Goal: Connect with others: Connect with others

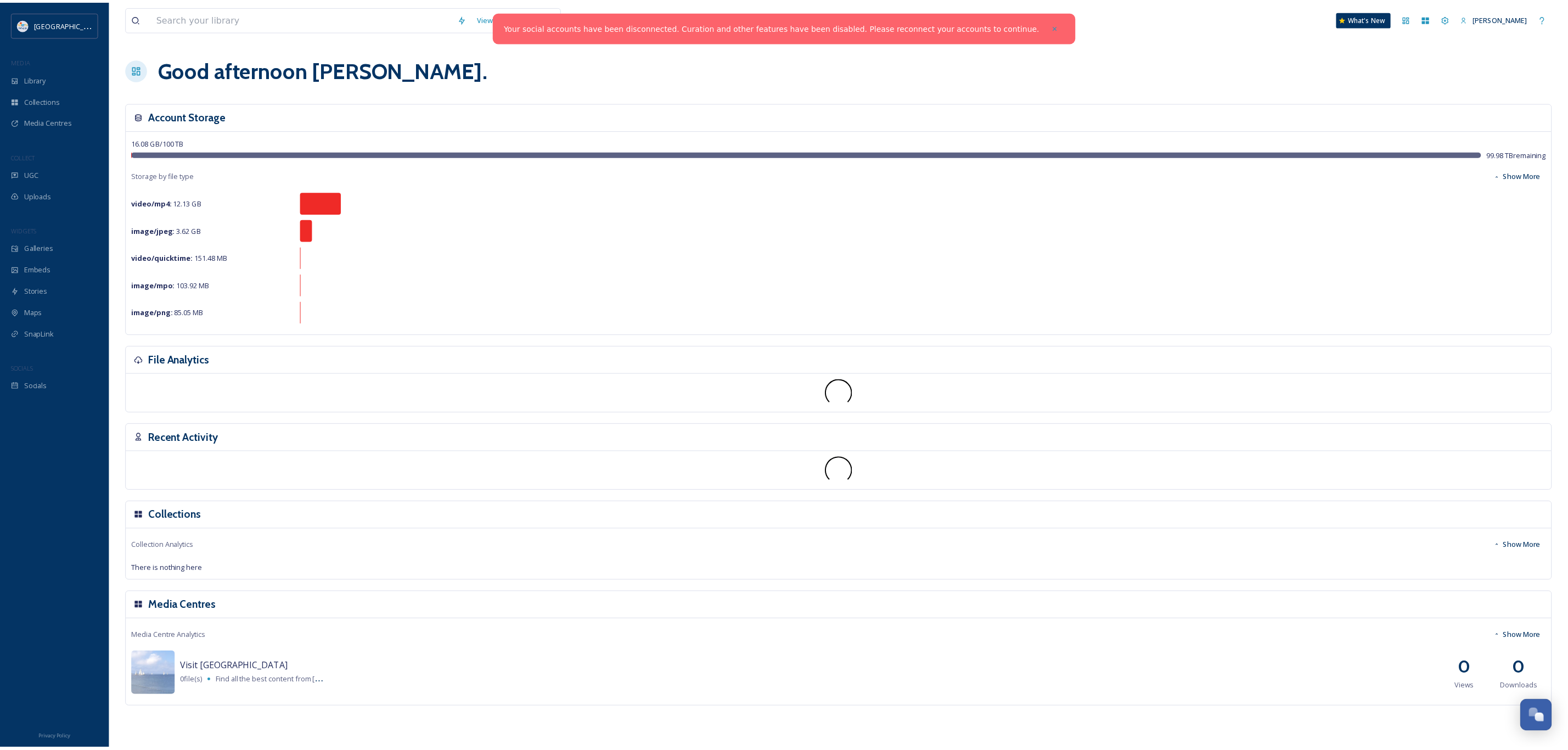
scroll to position [637, 0]
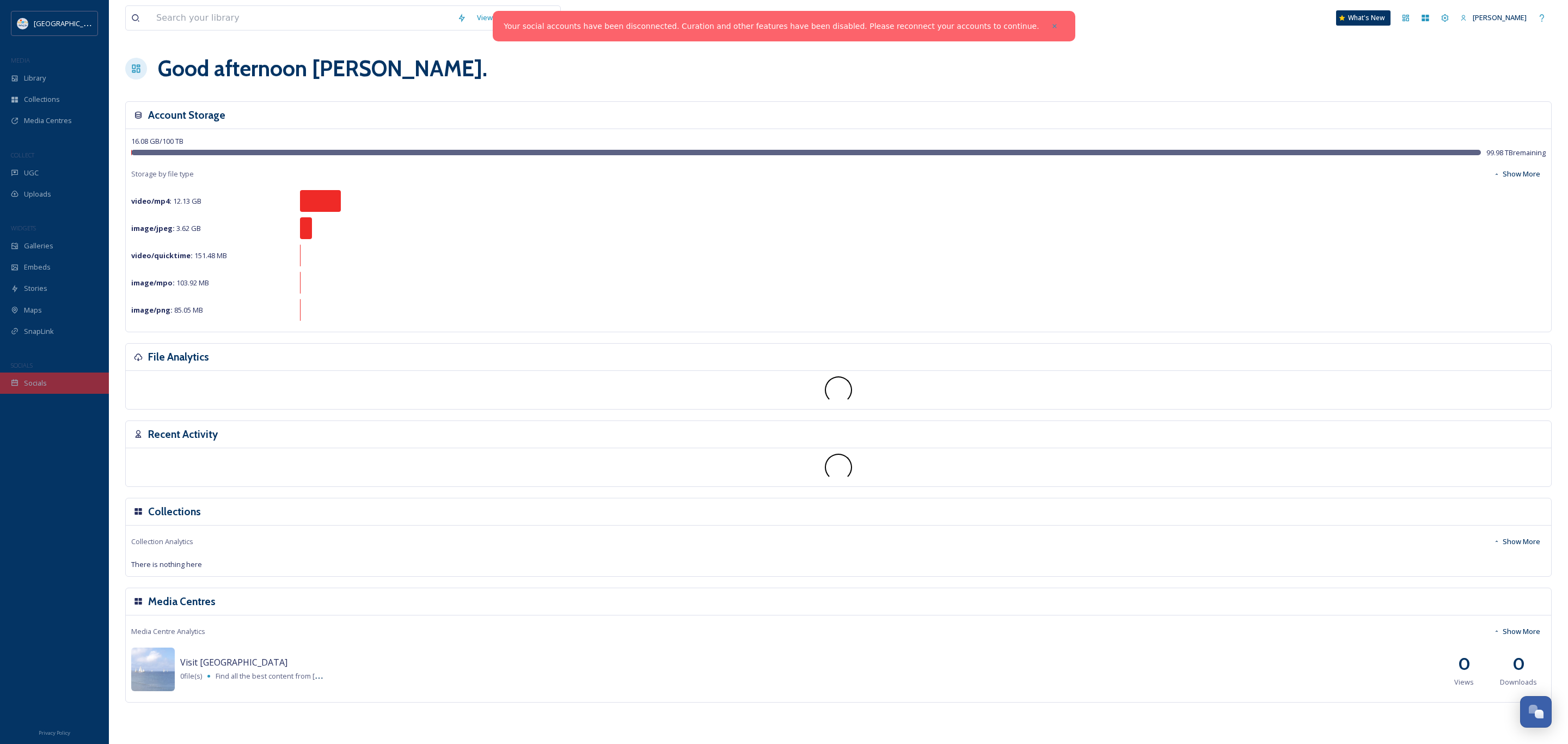
click at [40, 384] on span "Socials" at bounding box center [35, 383] width 23 height 10
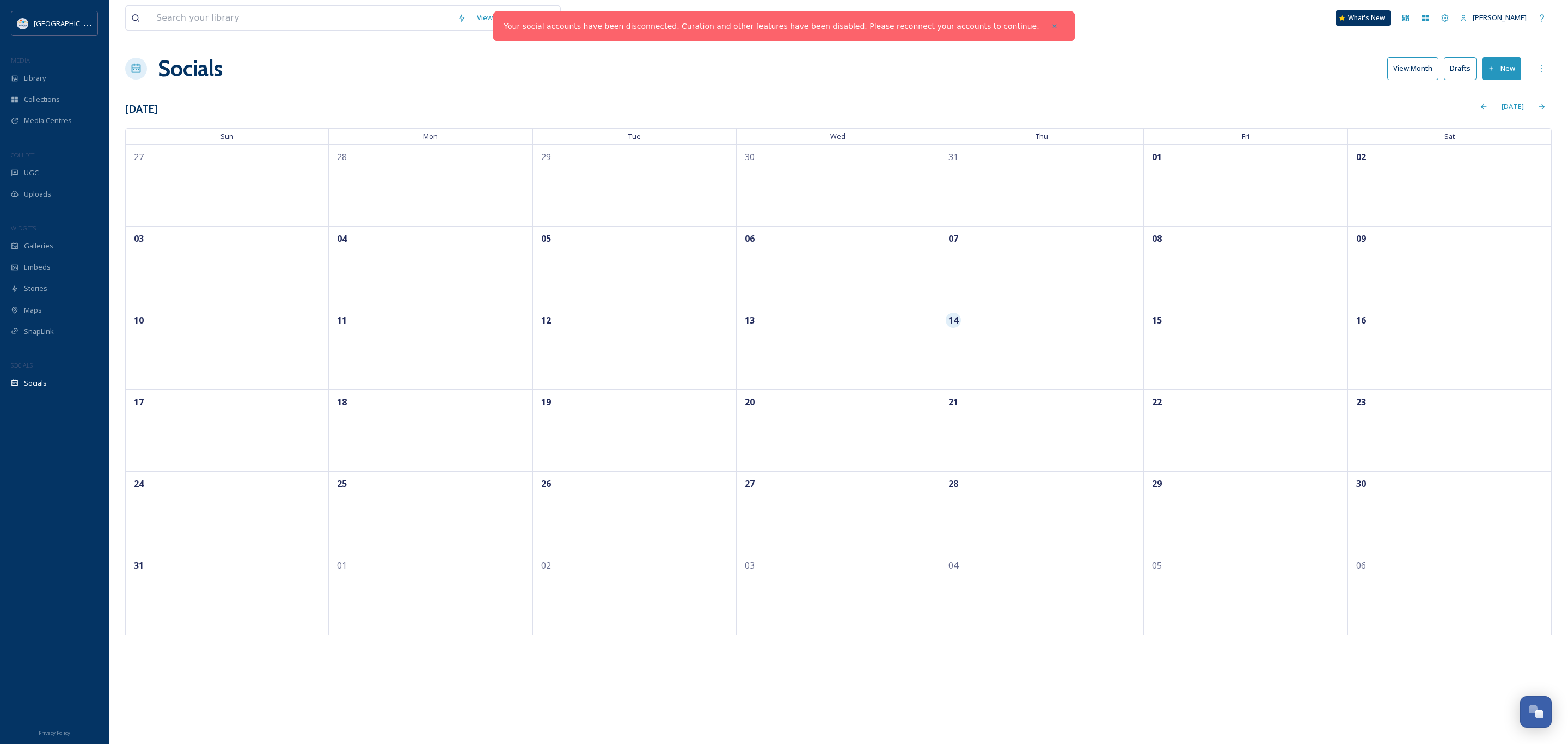
click at [432, 97] on div "Today" at bounding box center [855, 106] width 1394 height 21
click at [27, 391] on div "Socials" at bounding box center [54, 383] width 109 height 21
click at [46, 331] on span "SnapLink" at bounding box center [38, 331] width 30 height 10
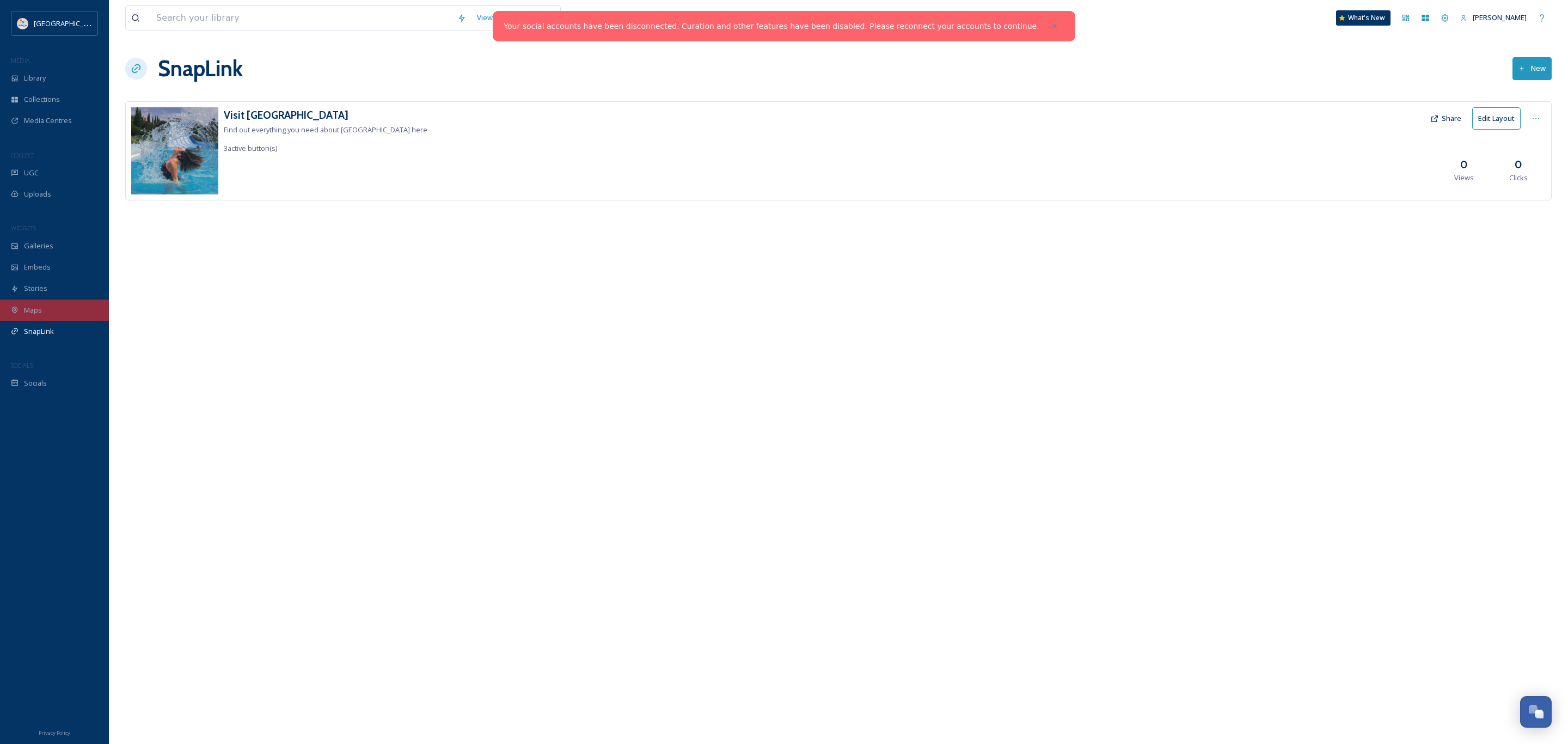
click at [44, 304] on div "Maps" at bounding box center [54, 310] width 109 height 21
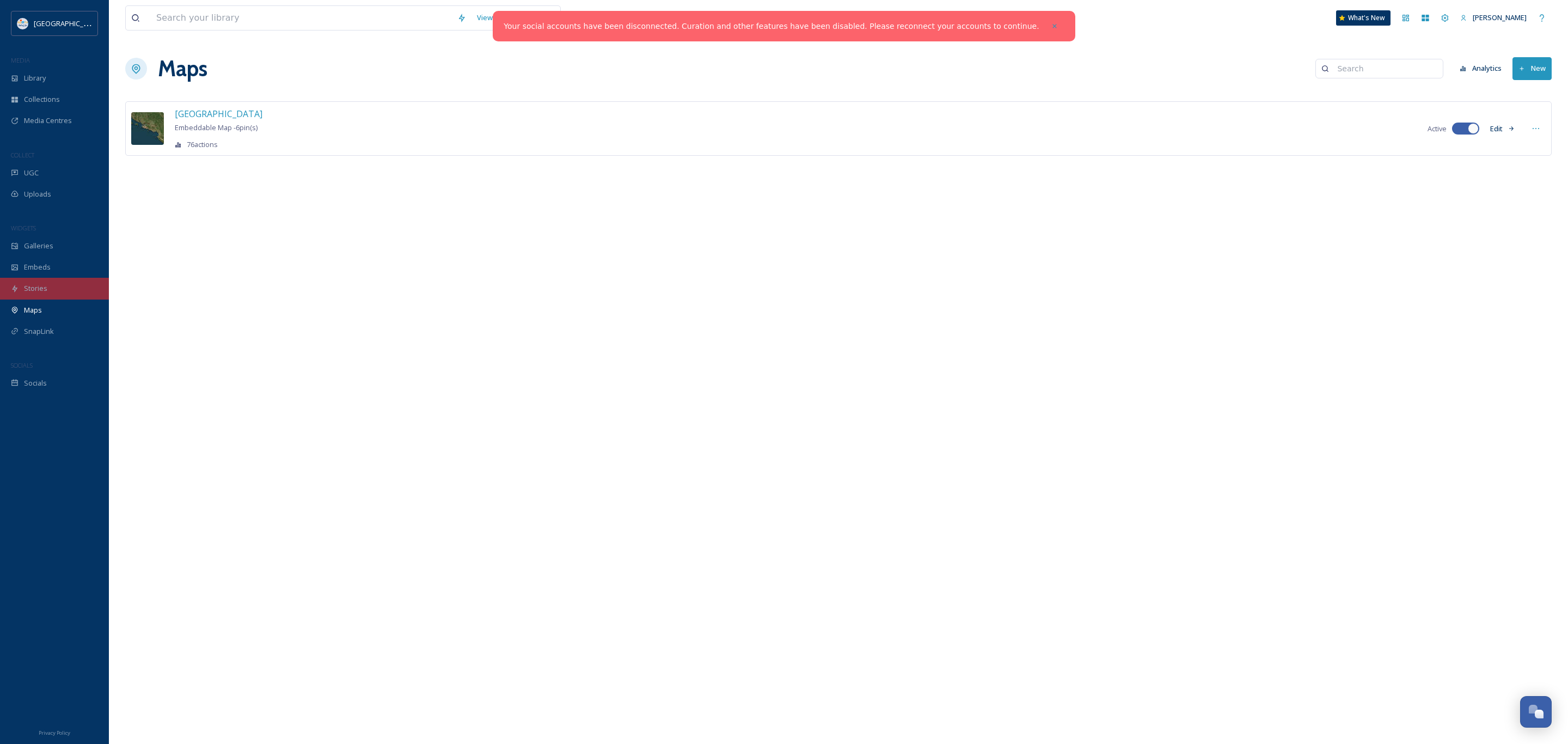
click at [47, 292] on div "Stories" at bounding box center [54, 288] width 109 height 21
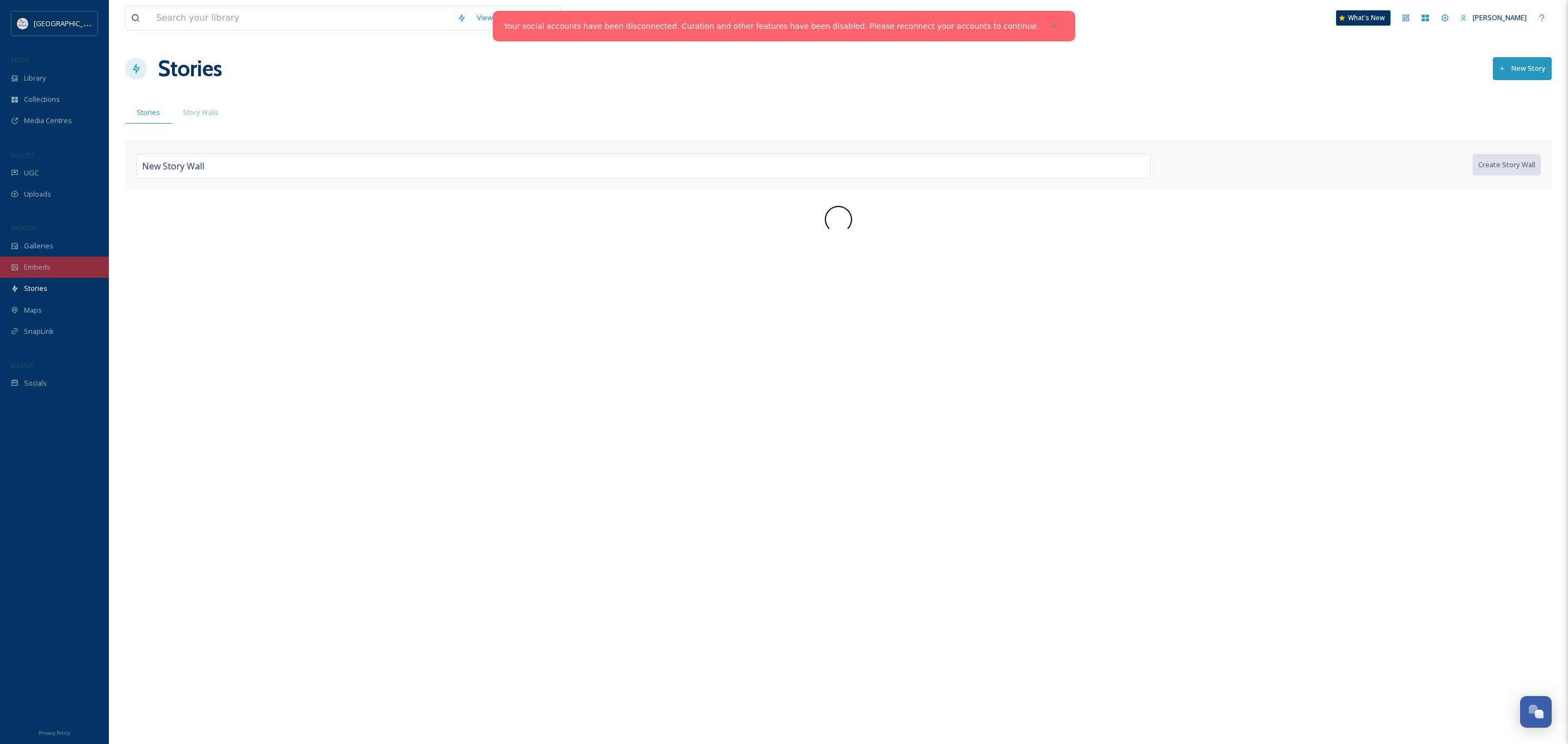
click at [52, 267] on div "Embeds" at bounding box center [54, 267] width 109 height 21
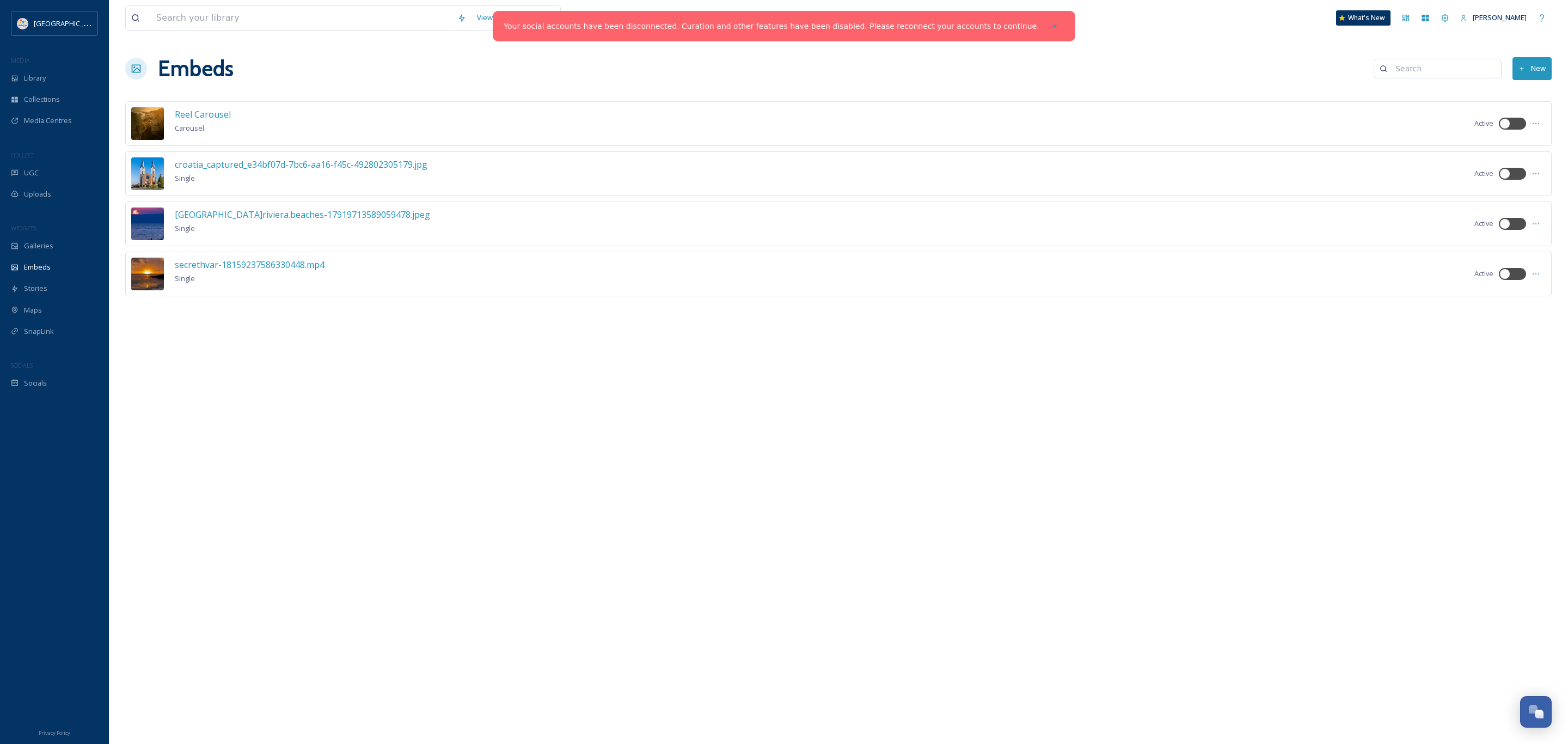
click at [55, 242] on div "Galleries" at bounding box center [54, 245] width 109 height 21
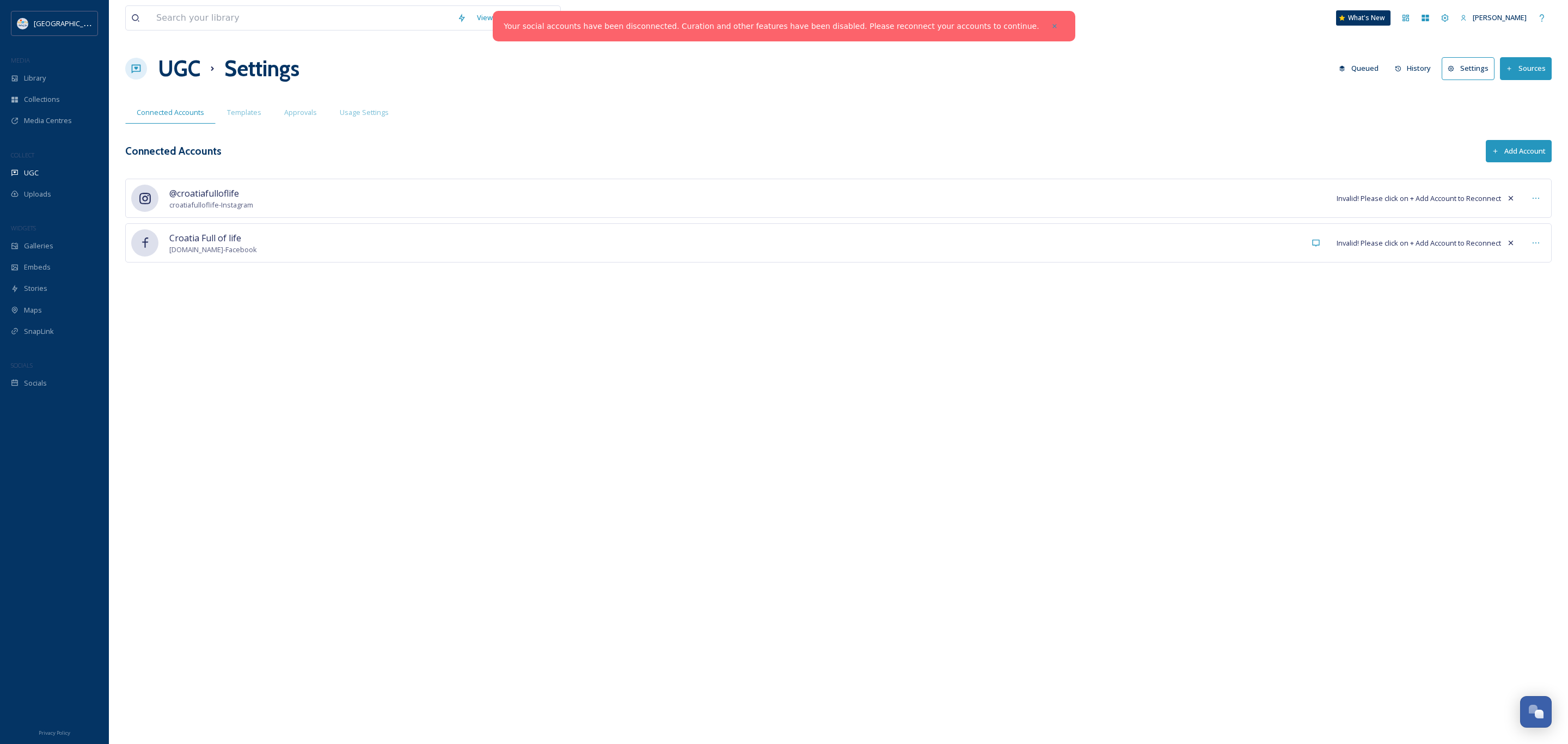
scroll to position [632, 0]
click at [261, 199] on div "@croatiafulloflife [GEOGRAPHIC_DATA] - Instagram Invalid! Please click on + Add…" at bounding box center [838, 198] width 1426 height 39
click at [1425, 201] on span "Invalid! Please click on + Add Account to Reconnect" at bounding box center [1419, 198] width 164 height 10
click at [1475, 194] on span "Invalid! Please click on + Add Account to Reconnect" at bounding box center [1419, 198] width 164 height 10
click at [1478, 199] on span "Invalid! Please click on + Add Account to Reconnect" at bounding box center [1419, 198] width 164 height 10
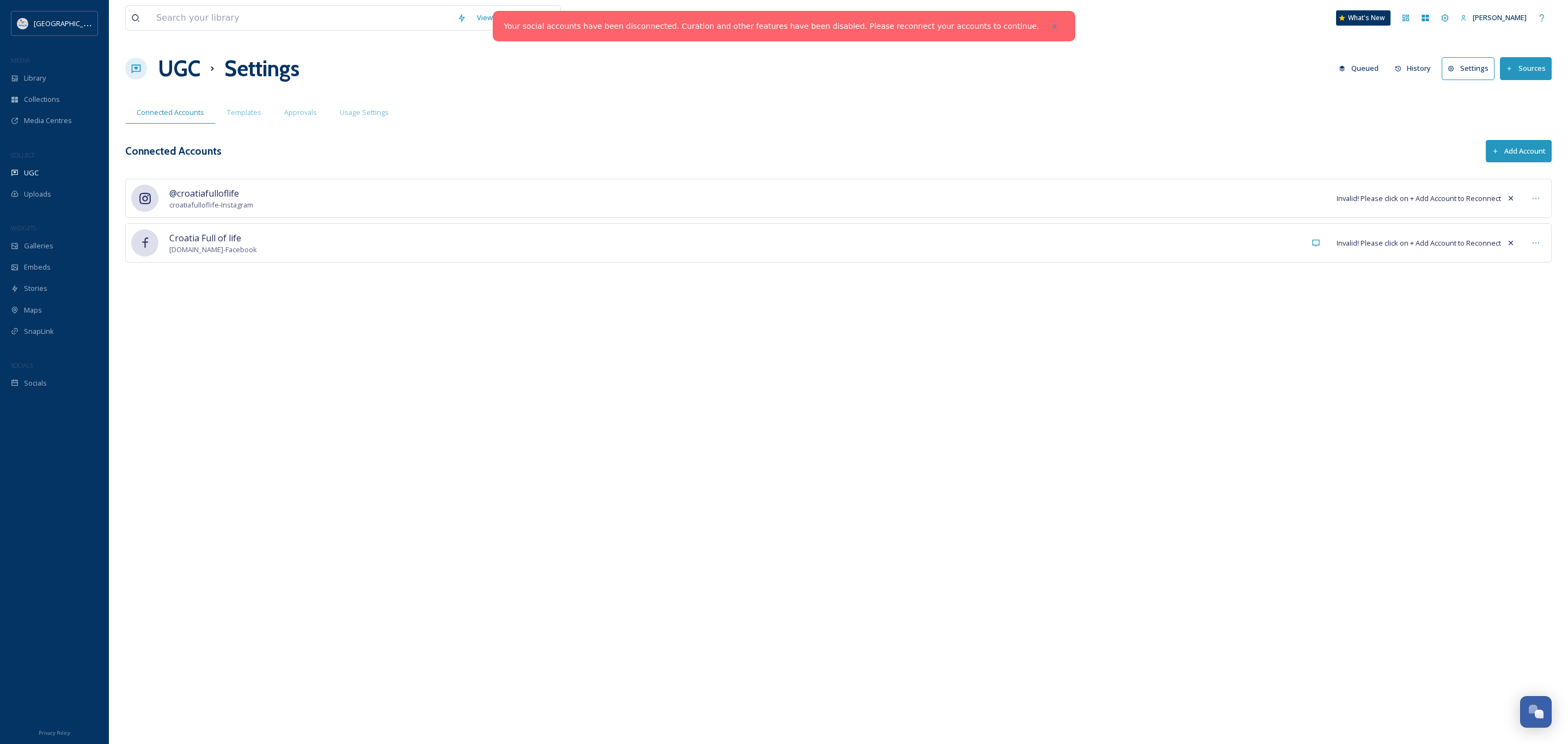
click at [1354, 245] on span "Invalid! Please click on + Add Account to Reconnect" at bounding box center [1419, 243] width 164 height 10
click at [1397, 250] on div "[GEOGRAPHIC_DATA] Full of life [DOMAIN_NAME] - Facebook Invalid! Please click o…" at bounding box center [838, 243] width 1426 height 39
click at [1511, 150] on button "Add Account" at bounding box center [1519, 151] width 66 height 23
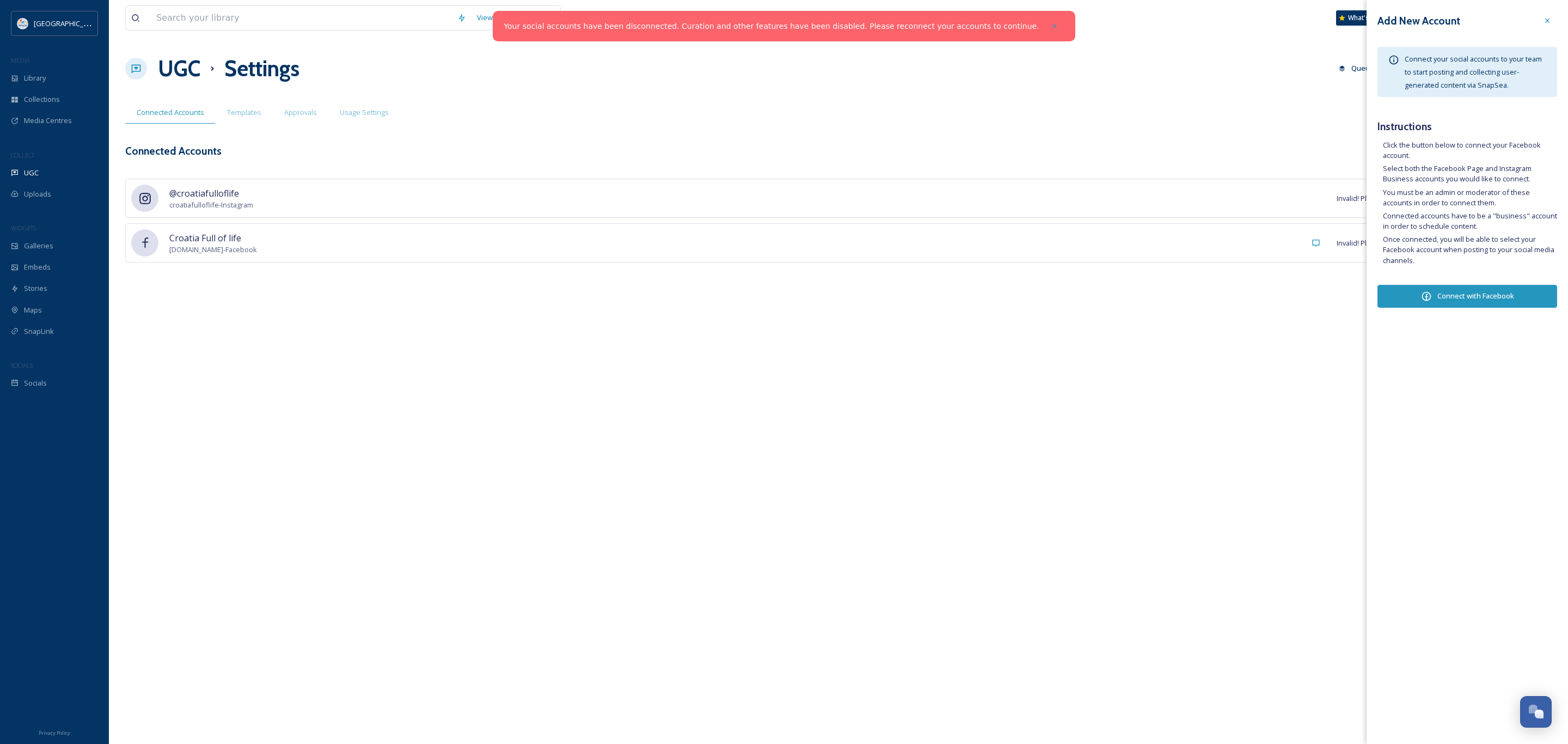
click at [1477, 299] on button "Connect with Facebook" at bounding box center [1467, 297] width 180 height 23
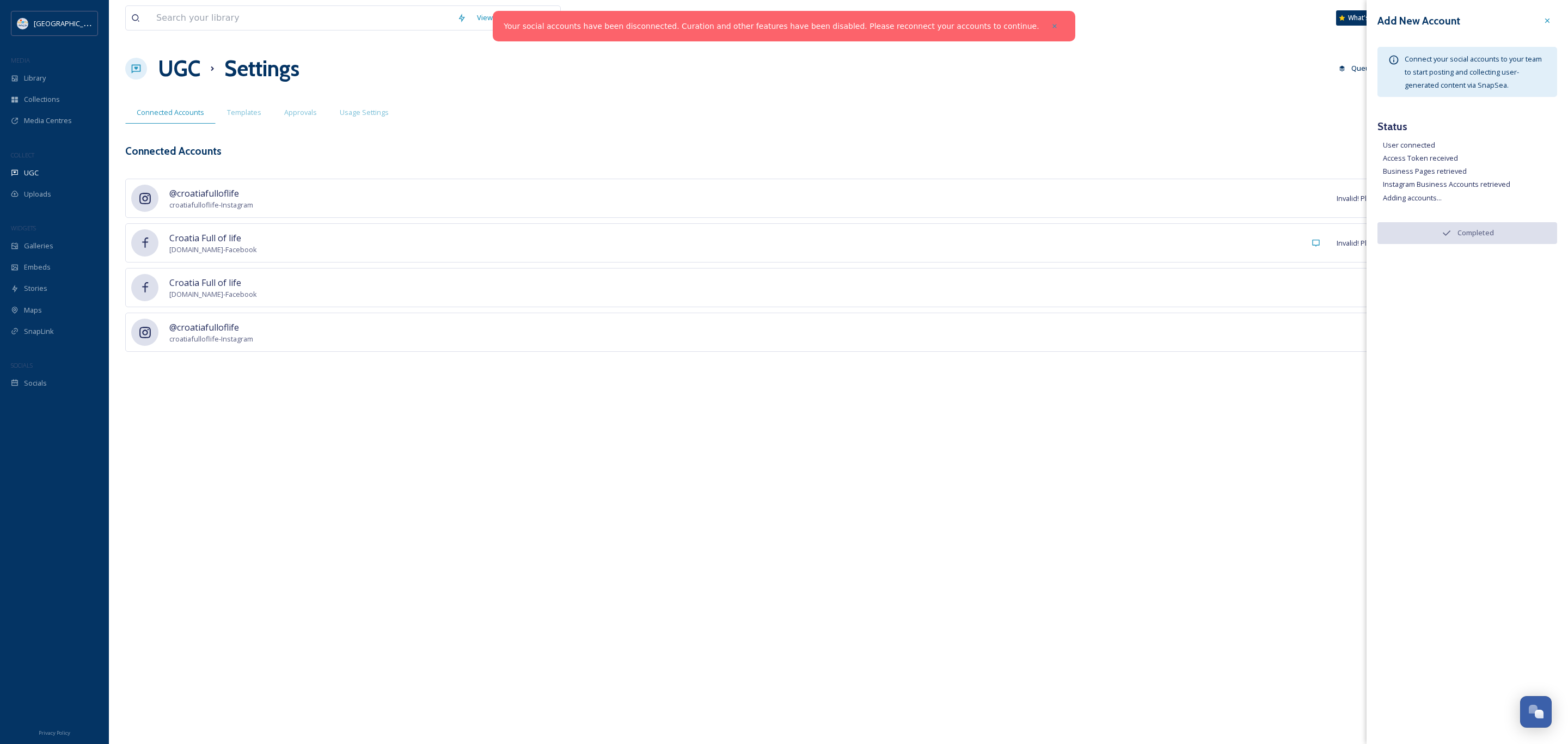
click at [1244, 98] on div "View all files 🇬🇧 What's New [PERSON_NAME] UGC Settings Queued History Settings…" at bounding box center [838, 372] width 1459 height 744
click at [1547, 18] on icon at bounding box center [1547, 21] width 9 height 9
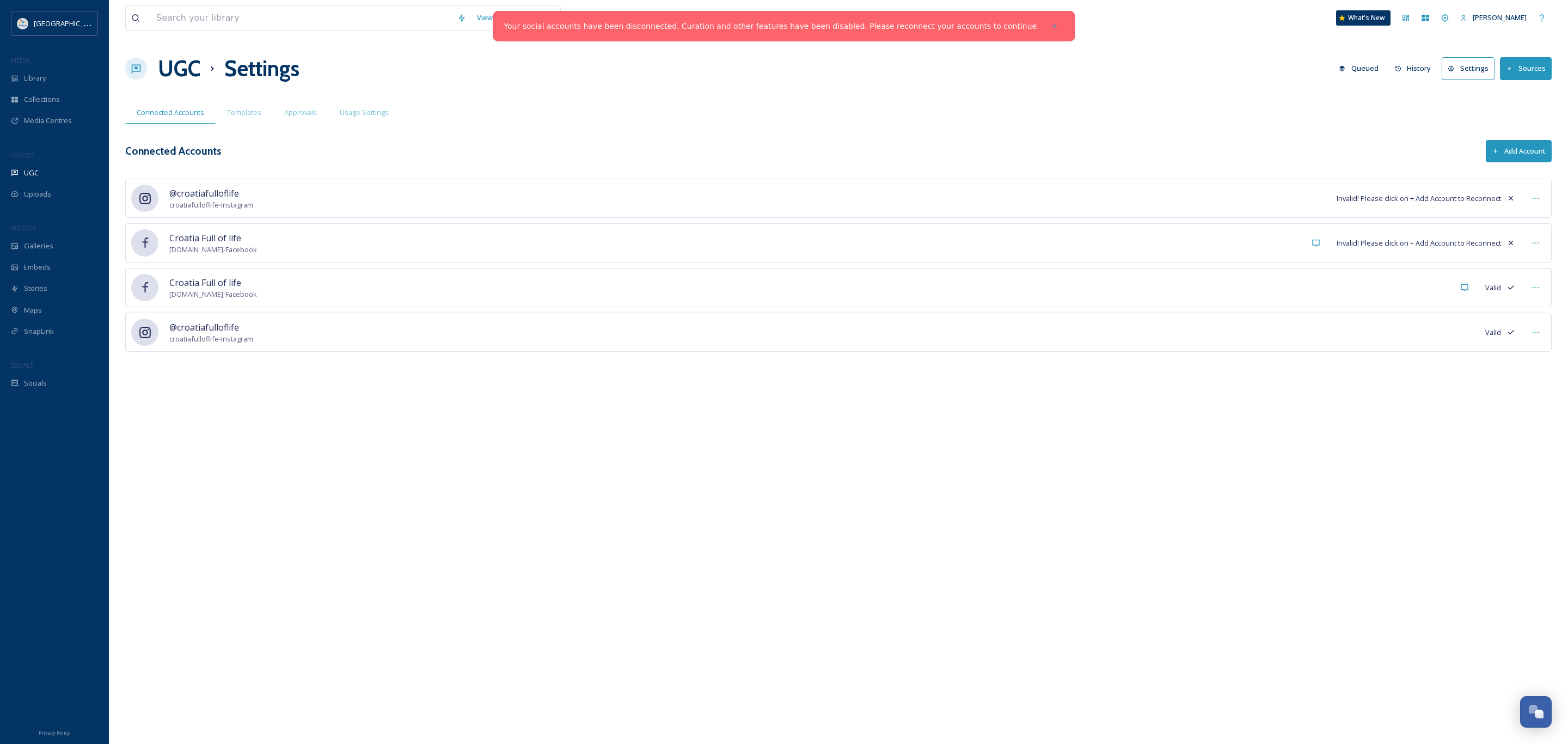
drag, startPoint x: 1325, startPoint y: 458, endPoint x: 1332, endPoint y: 459, distance: 7.1
click at [1327, 455] on div "View all files 🇬🇧 What's New [PERSON_NAME] UGC Settings Queued History Settings…" at bounding box center [838, 372] width 1459 height 744
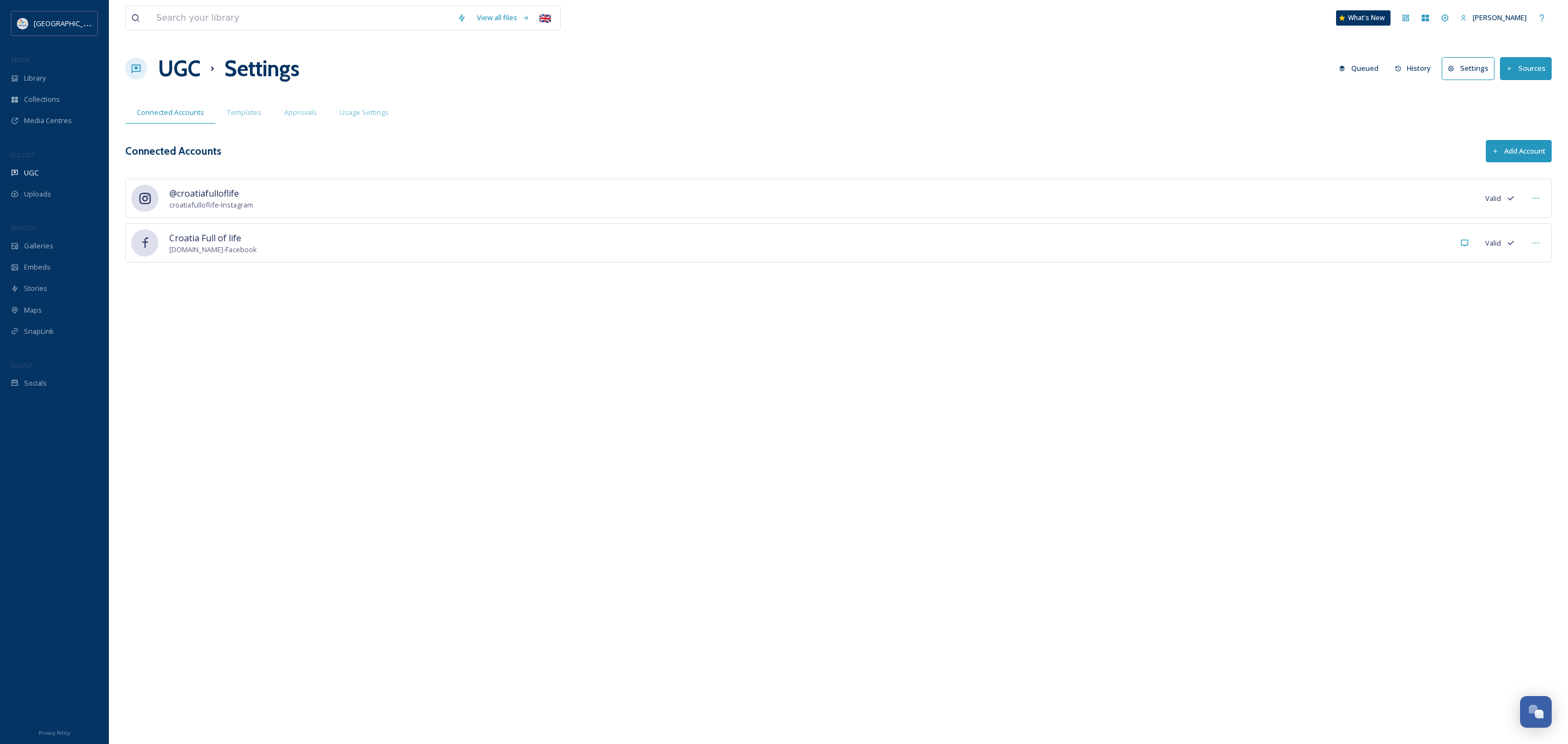
scroll to position [632, 0]
